Goal: Transaction & Acquisition: Obtain resource

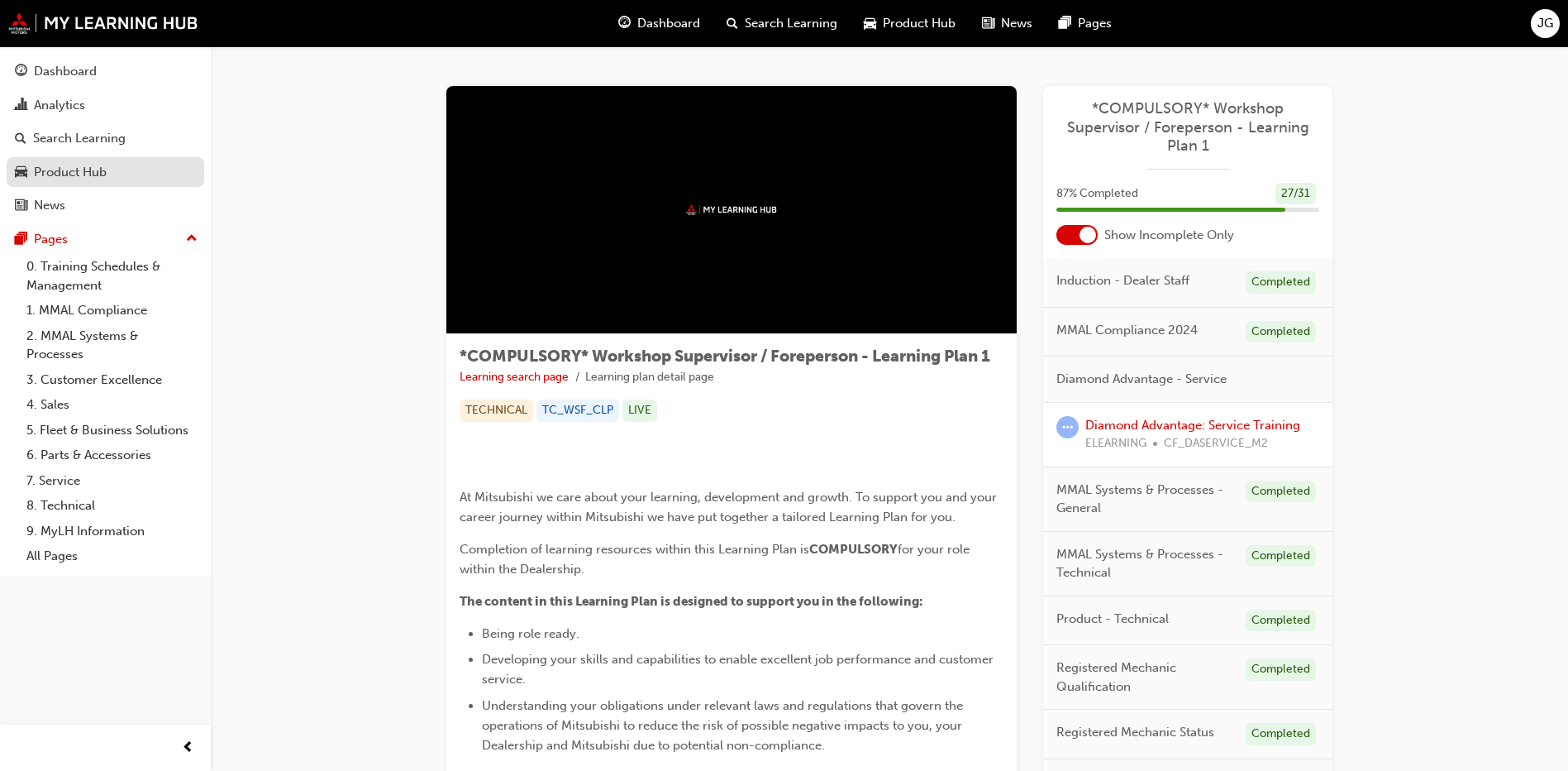
click at [92, 179] on div "Product Hub" at bounding box center [70, 172] width 72 height 19
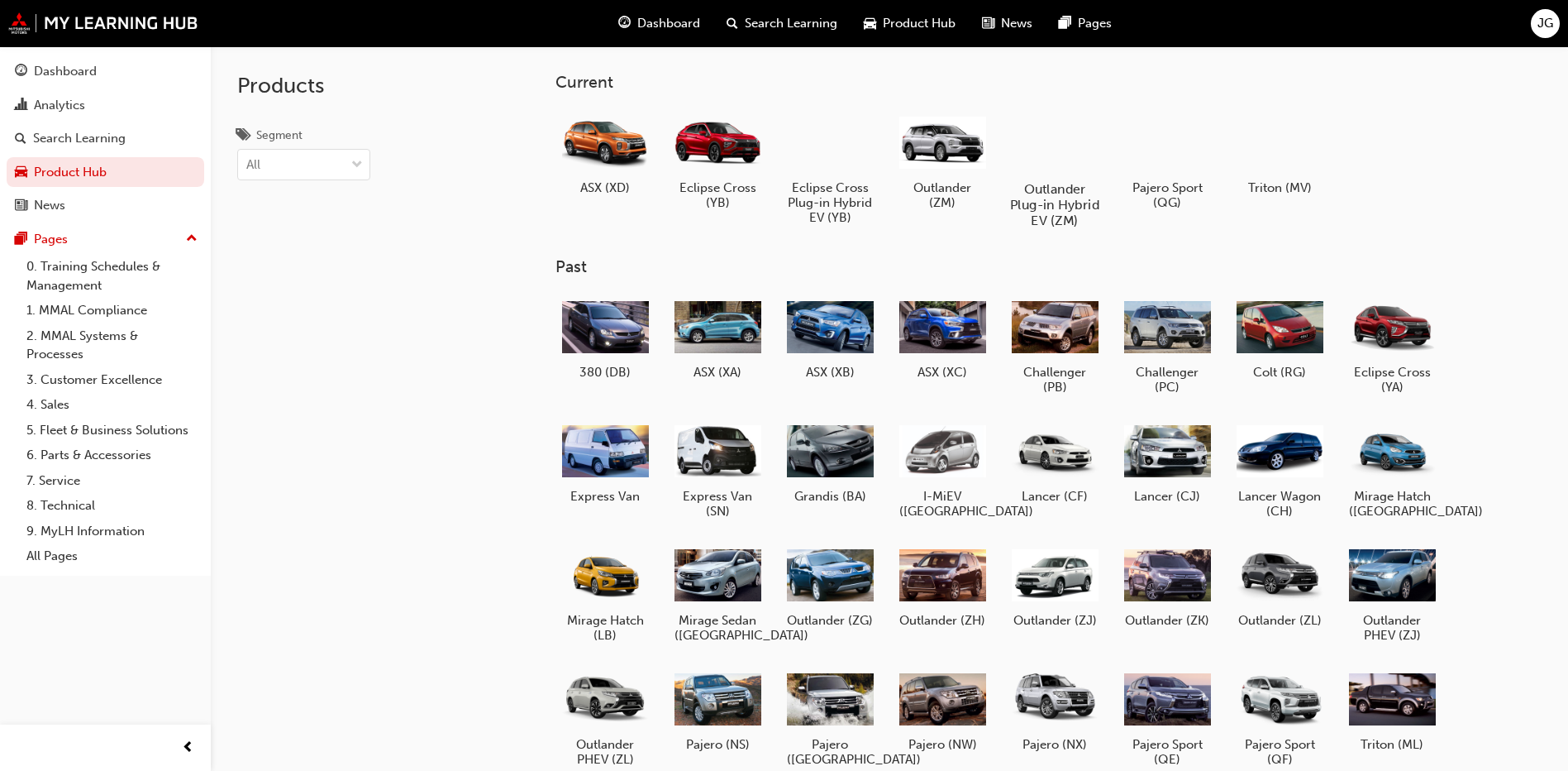
click at [1038, 140] on div at bounding box center [1054, 141] width 92 height 66
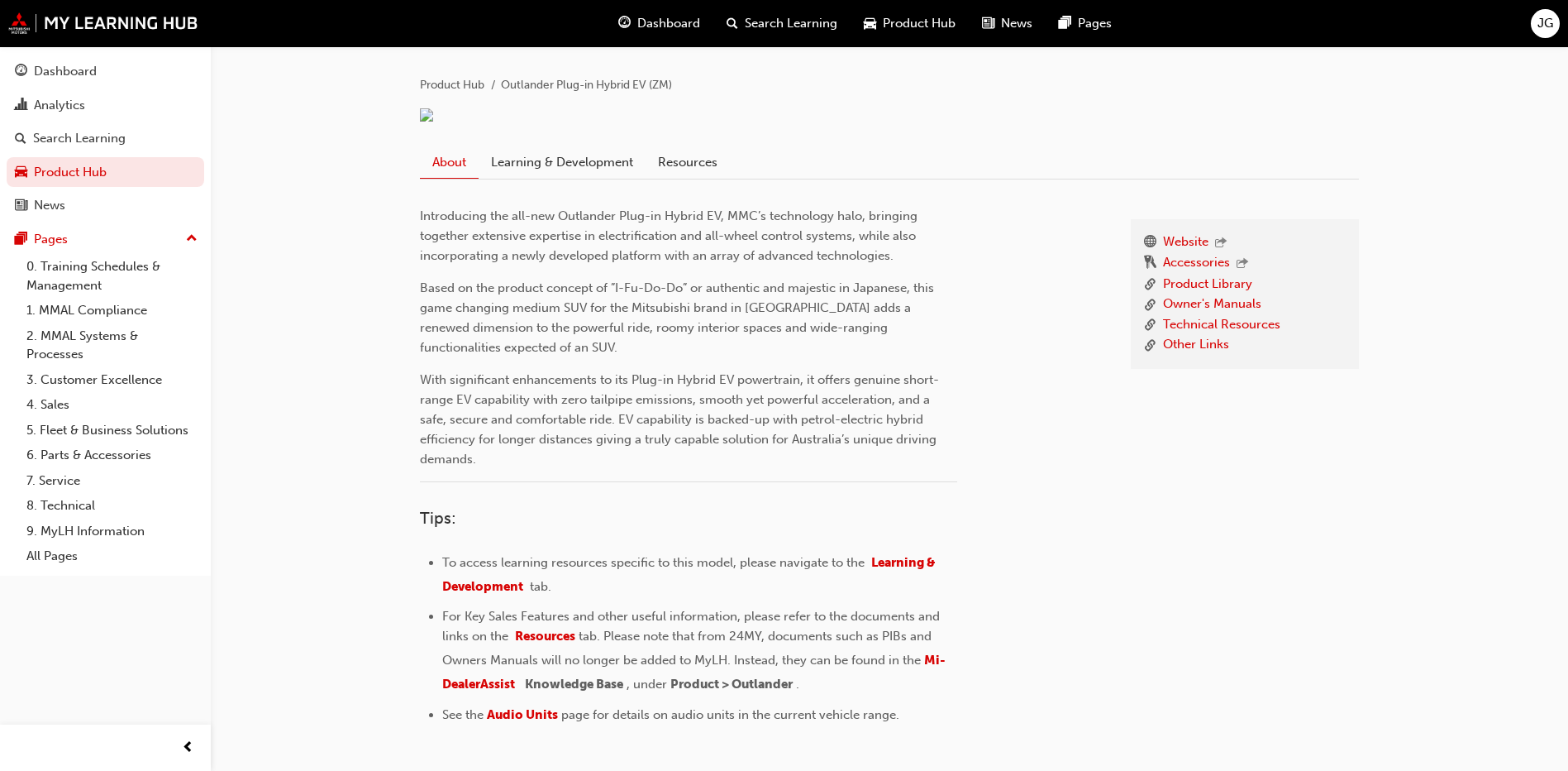
scroll to position [208, 0]
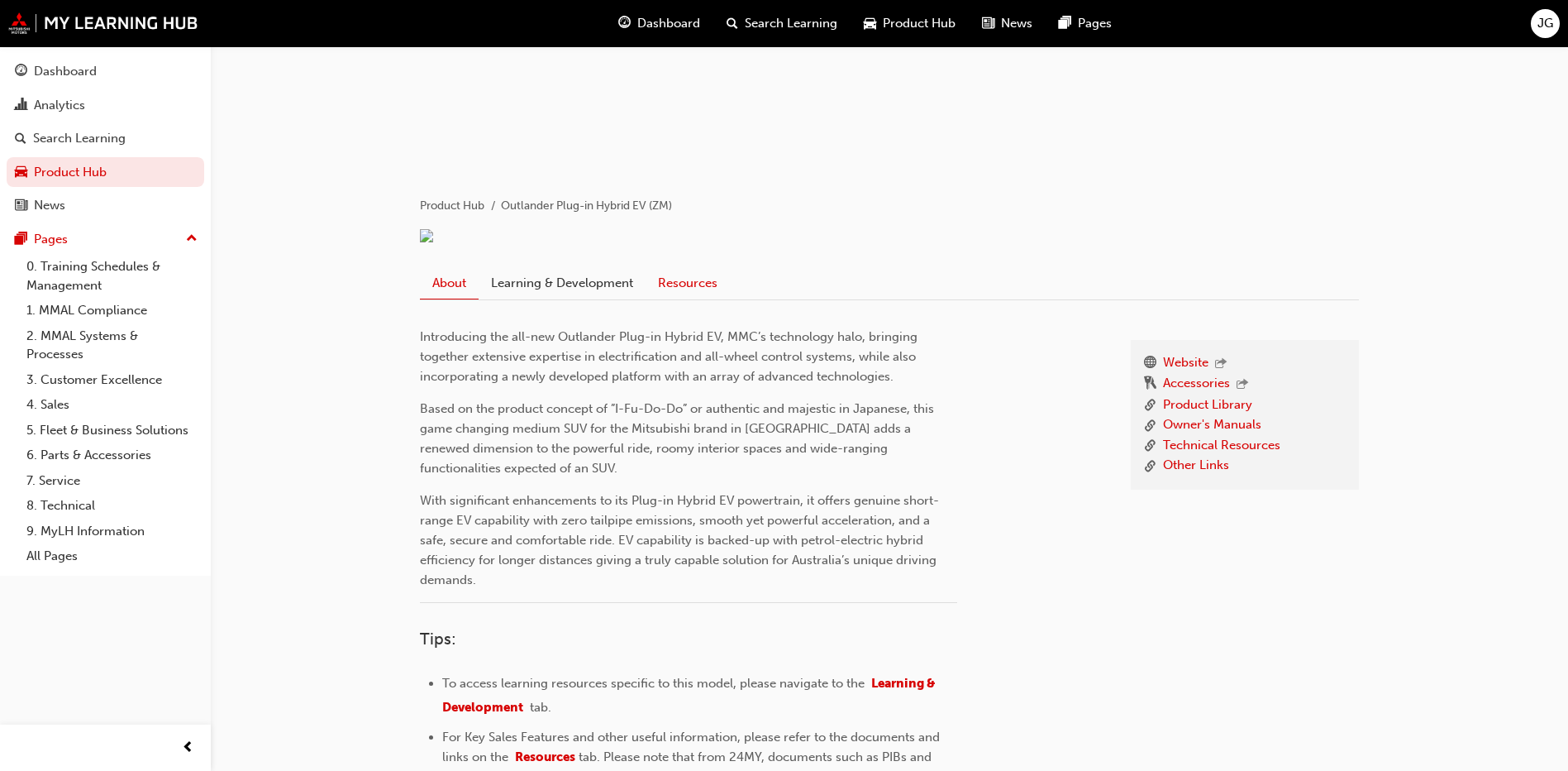
click at [694, 299] on link "Resources" at bounding box center [687, 283] width 84 height 31
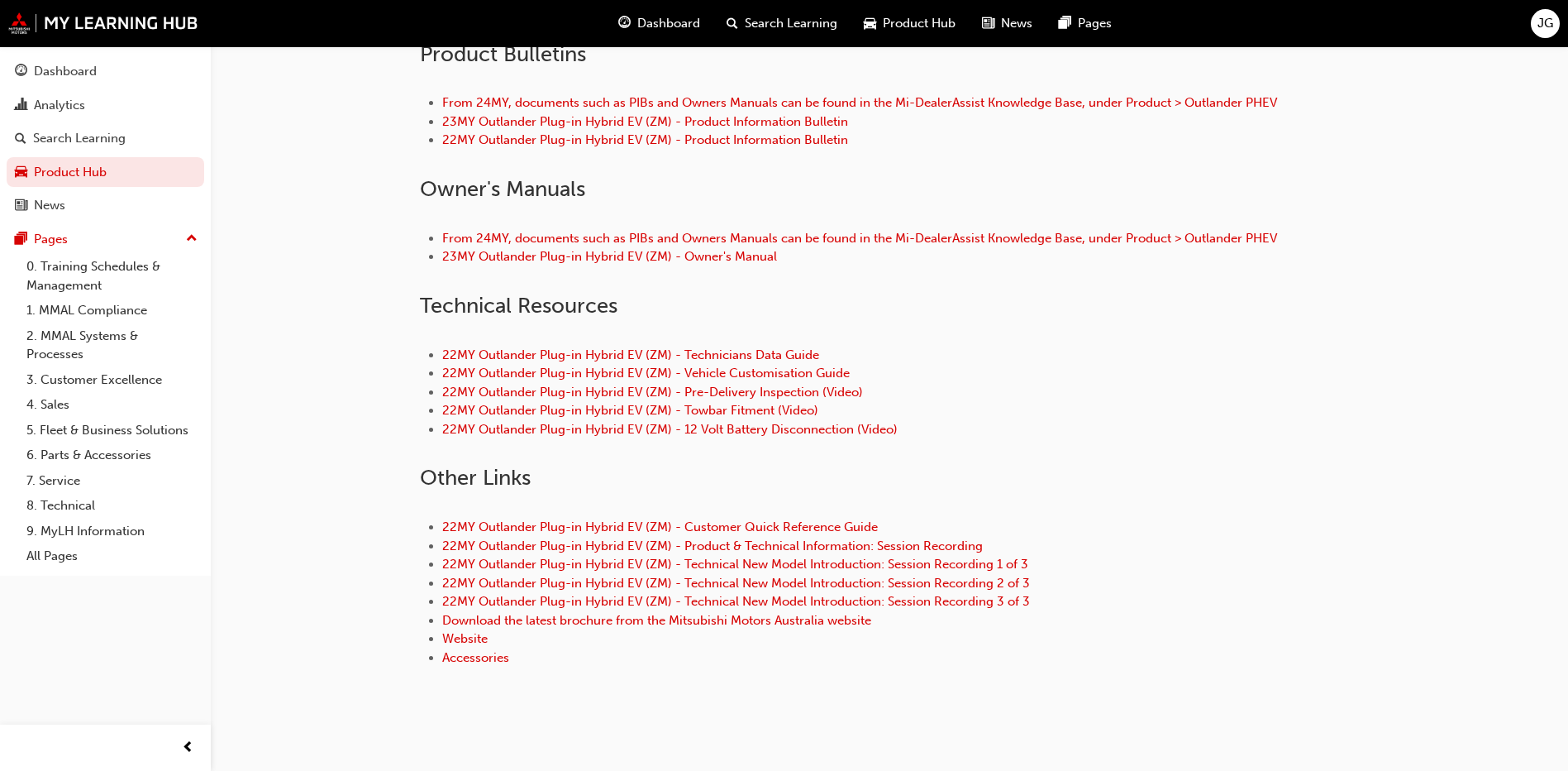
scroll to position [546, 0]
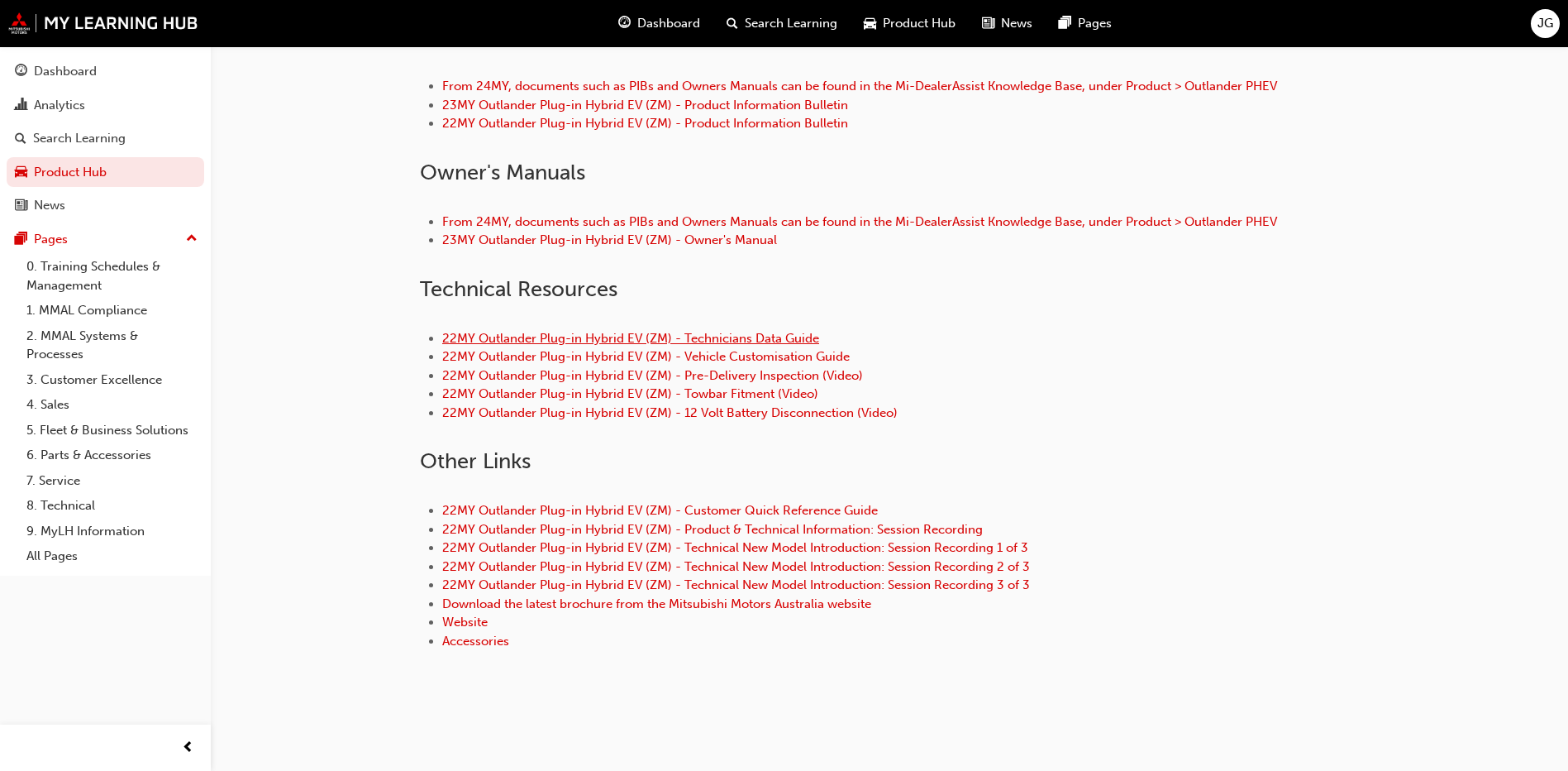
click at [805, 342] on link "22MY Outlander Plug-in Hybrid EV (ZM) - Technicians Data Guide" at bounding box center [631, 338] width 377 height 15
